Goal: Transaction & Acquisition: Obtain resource

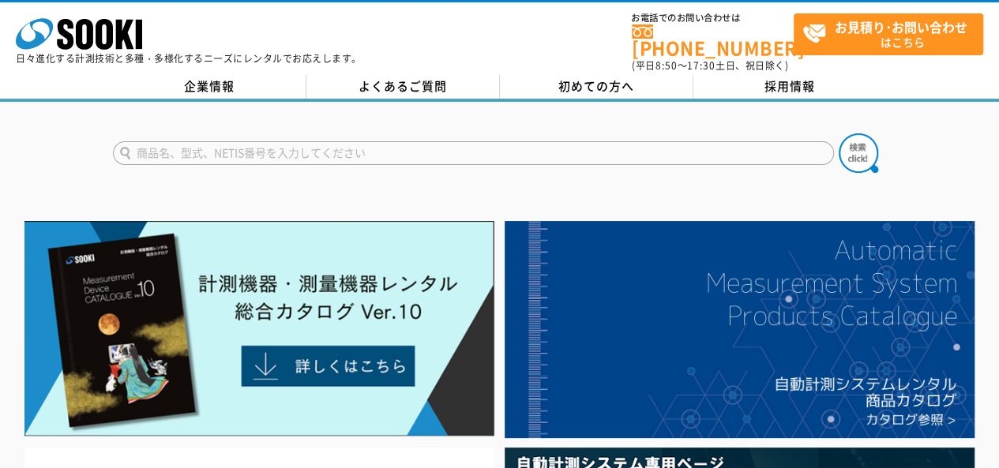
click at [539, 141] on input "text" at bounding box center [473, 153] width 721 height 24
type input "EMF-823"
click at [855, 146] on img at bounding box center [858, 152] width 39 height 39
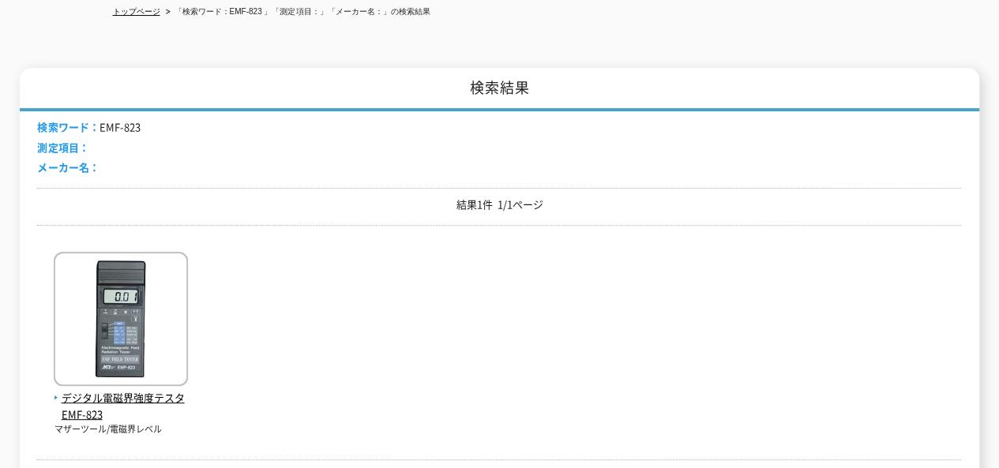
scroll to position [395, 0]
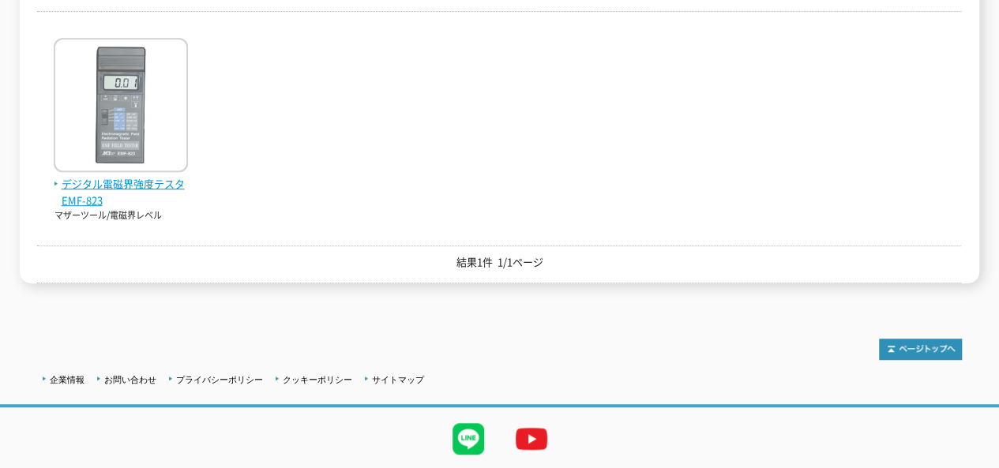
click at [116, 122] on img at bounding box center [121, 107] width 134 height 138
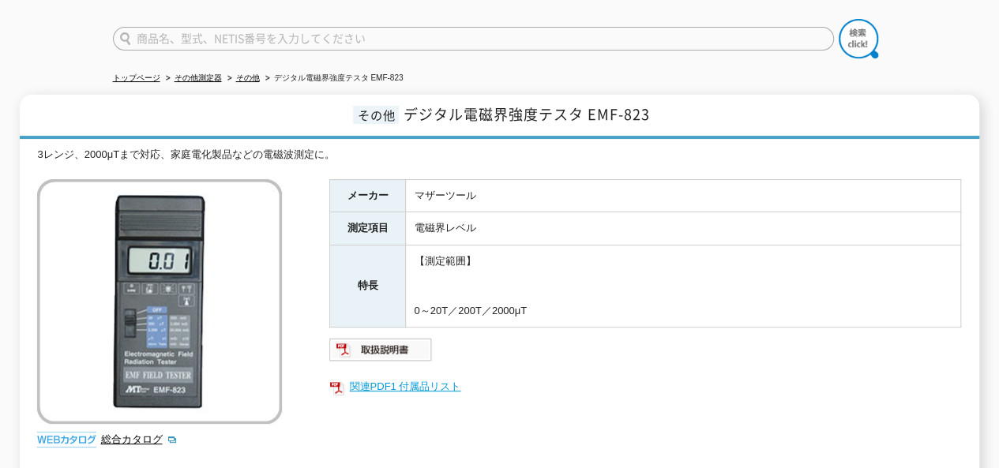
scroll to position [237, 0]
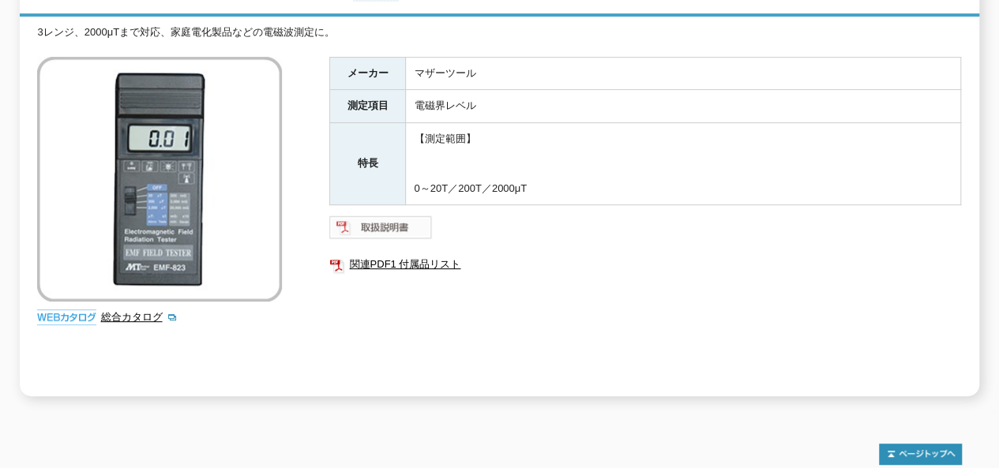
click at [379, 215] on img at bounding box center [380, 227] width 103 height 25
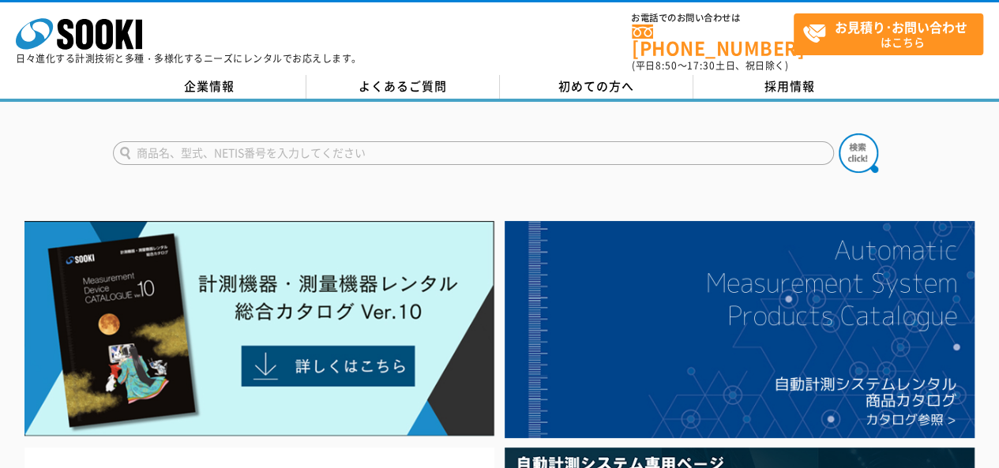
click at [329, 141] on input "text" at bounding box center [473, 153] width 721 height 24
type input "EMF-823"
click at [856, 145] on img at bounding box center [858, 152] width 39 height 39
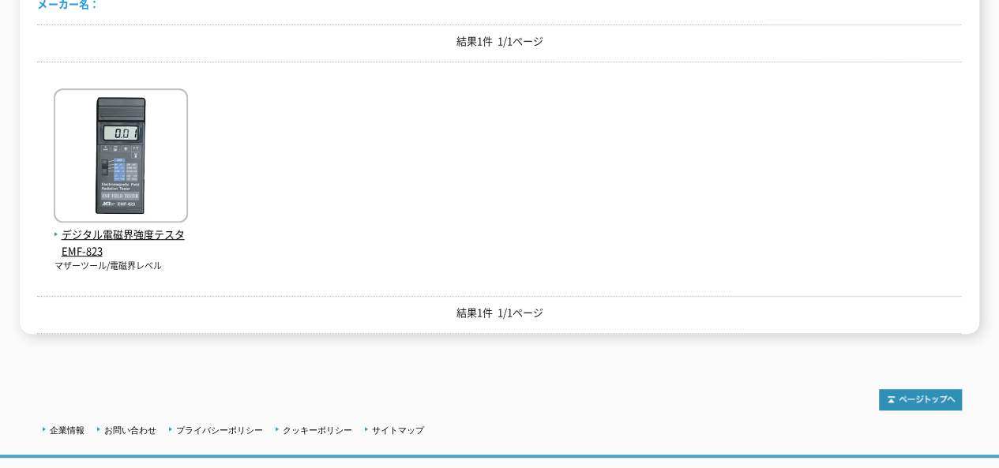
scroll to position [395, 0]
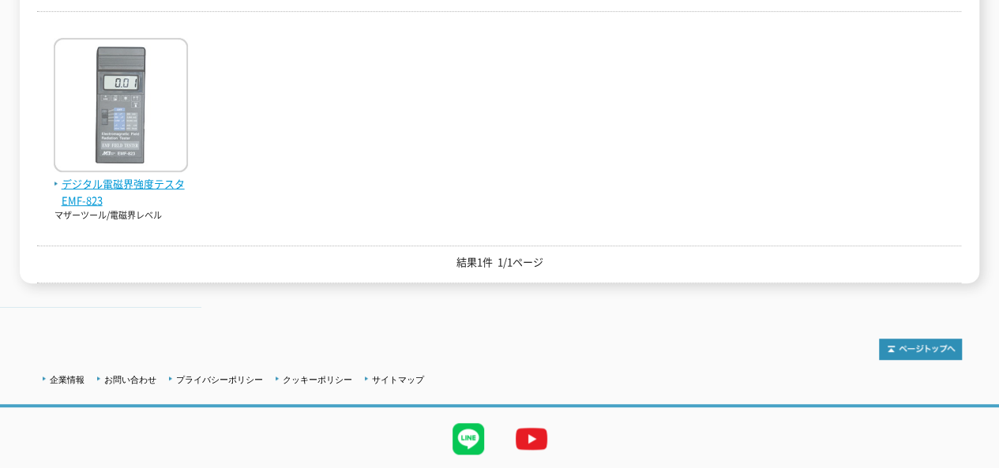
click at [112, 110] on img at bounding box center [121, 107] width 134 height 138
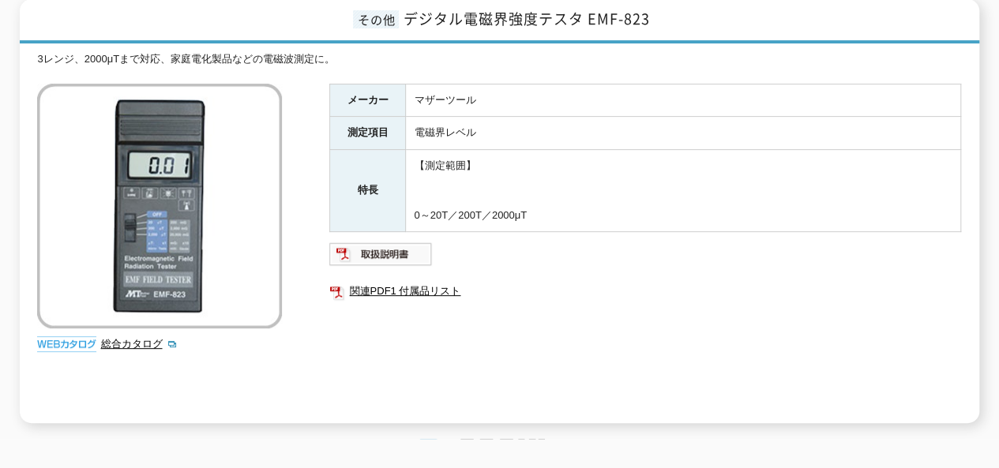
scroll to position [237, 0]
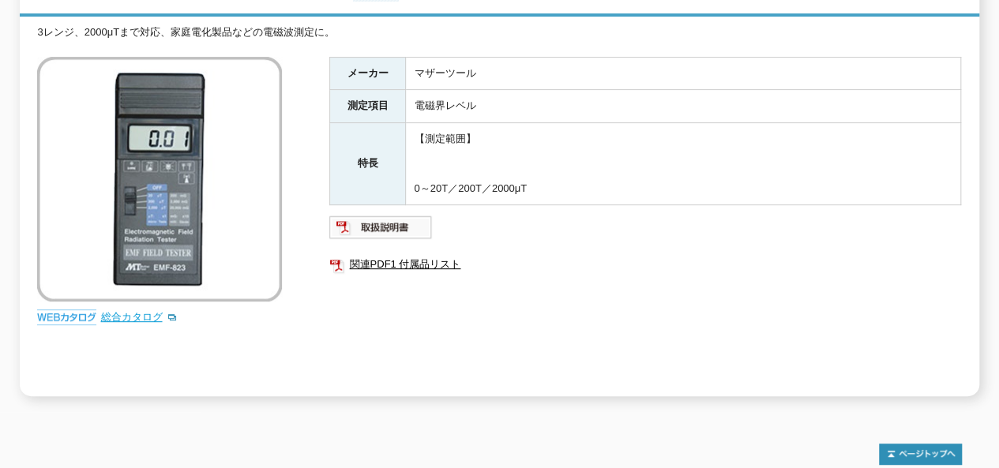
click at [141, 311] on link "総合カタログ" at bounding box center [138, 317] width 77 height 12
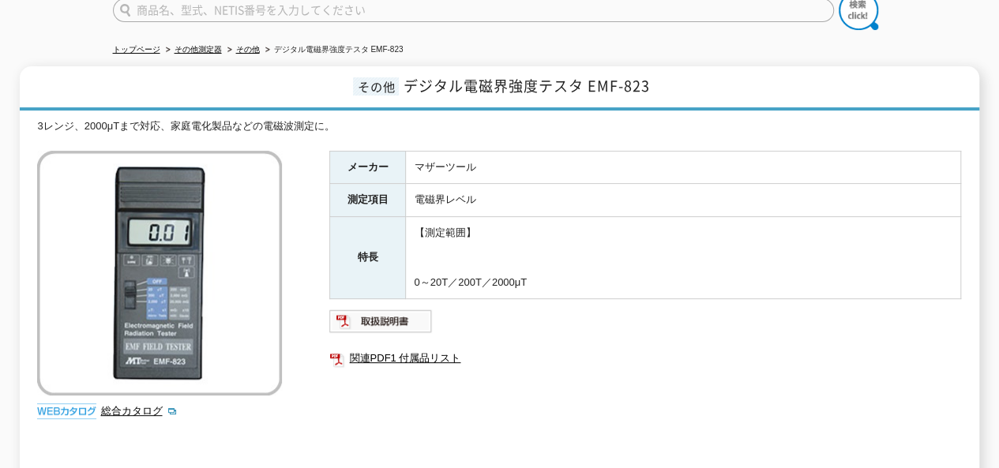
scroll to position [158, 0]
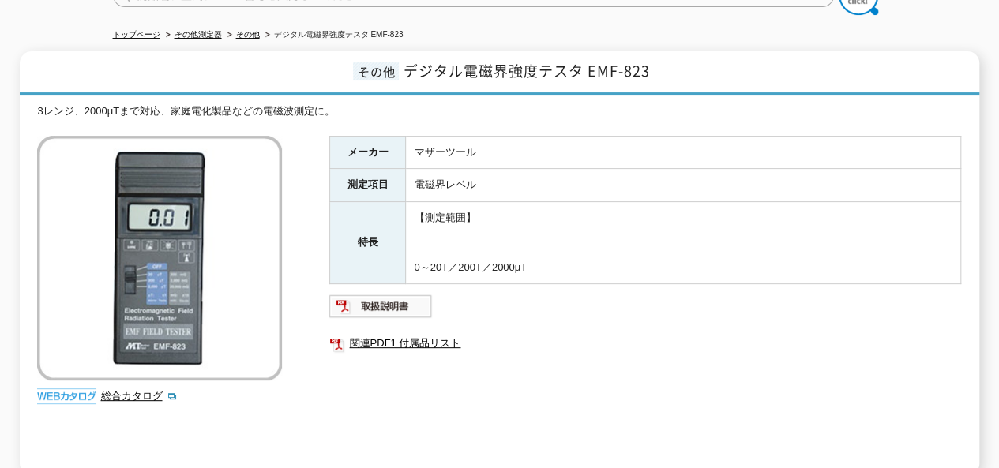
click at [177, 246] on img at bounding box center [159, 258] width 245 height 245
click at [147, 390] on link "総合カタログ" at bounding box center [138, 396] width 77 height 12
